Goal: Transaction & Acquisition: Book appointment/travel/reservation

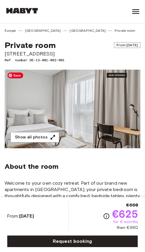
scroll to position [60, 0]
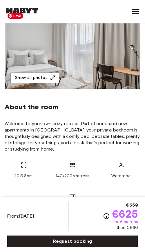
click at [85, 70] on img at bounding box center [72, 49] width 135 height 79
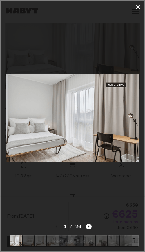
click at [134, 8] on icon "button" at bounding box center [137, 6] width 7 height 7
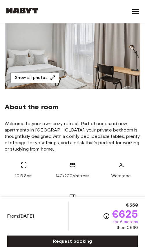
click at [136, 10] on icon at bounding box center [135, 11] width 9 height 9
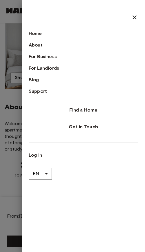
click at [14, 18] on div at bounding box center [72, 126] width 145 height 252
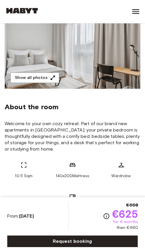
click at [18, 12] on img at bounding box center [22, 11] width 35 height 6
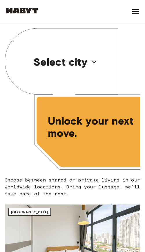
click at [58, 64] on p "Select city" at bounding box center [60, 62] width 54 height 12
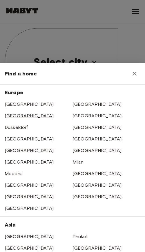
click at [18, 117] on link "[GEOGRAPHIC_DATA]" at bounding box center [29, 116] width 49 height 6
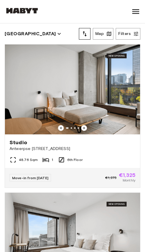
click at [56, 33] on icon "button" at bounding box center [59, 34] width 6 height 6
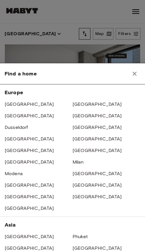
click at [54, 28] on div at bounding box center [72, 126] width 145 height 252
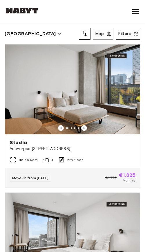
click at [135, 29] on button "Filters" at bounding box center [128, 34] width 25 height 12
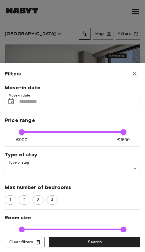
click at [131, 72] on icon "button" at bounding box center [134, 73] width 7 height 7
type input "*****"
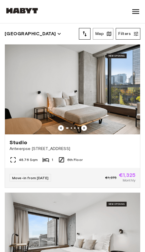
click at [133, 31] on button "Filters" at bounding box center [128, 34] width 25 height 12
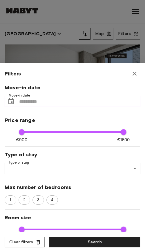
click at [71, 102] on input "Move-in date" at bounding box center [79, 102] width 121 height 12
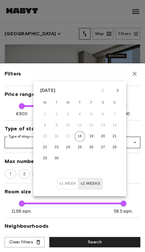
scroll to position [27, 0]
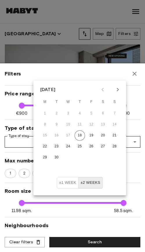
click at [120, 55] on div at bounding box center [72, 126] width 145 height 252
type input "*****"
